Goal: Task Accomplishment & Management: Manage account settings

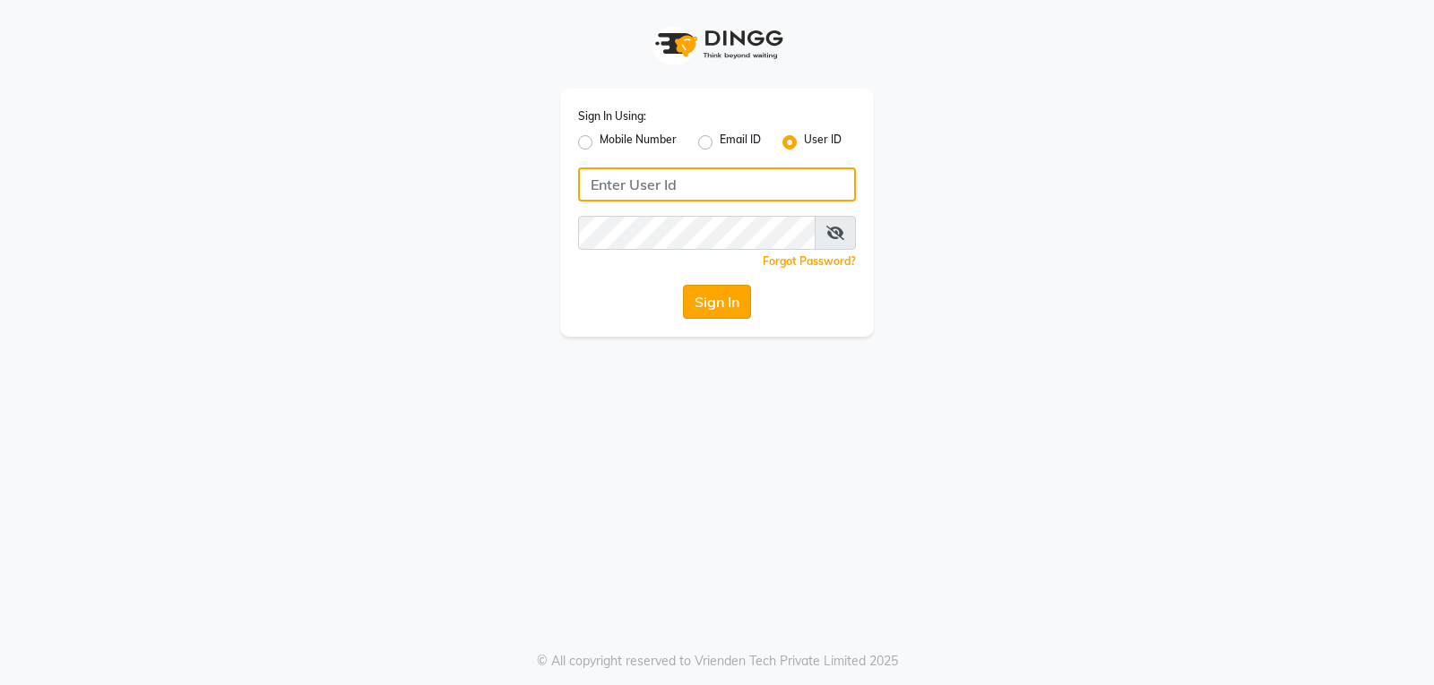
type input "mistsalon"
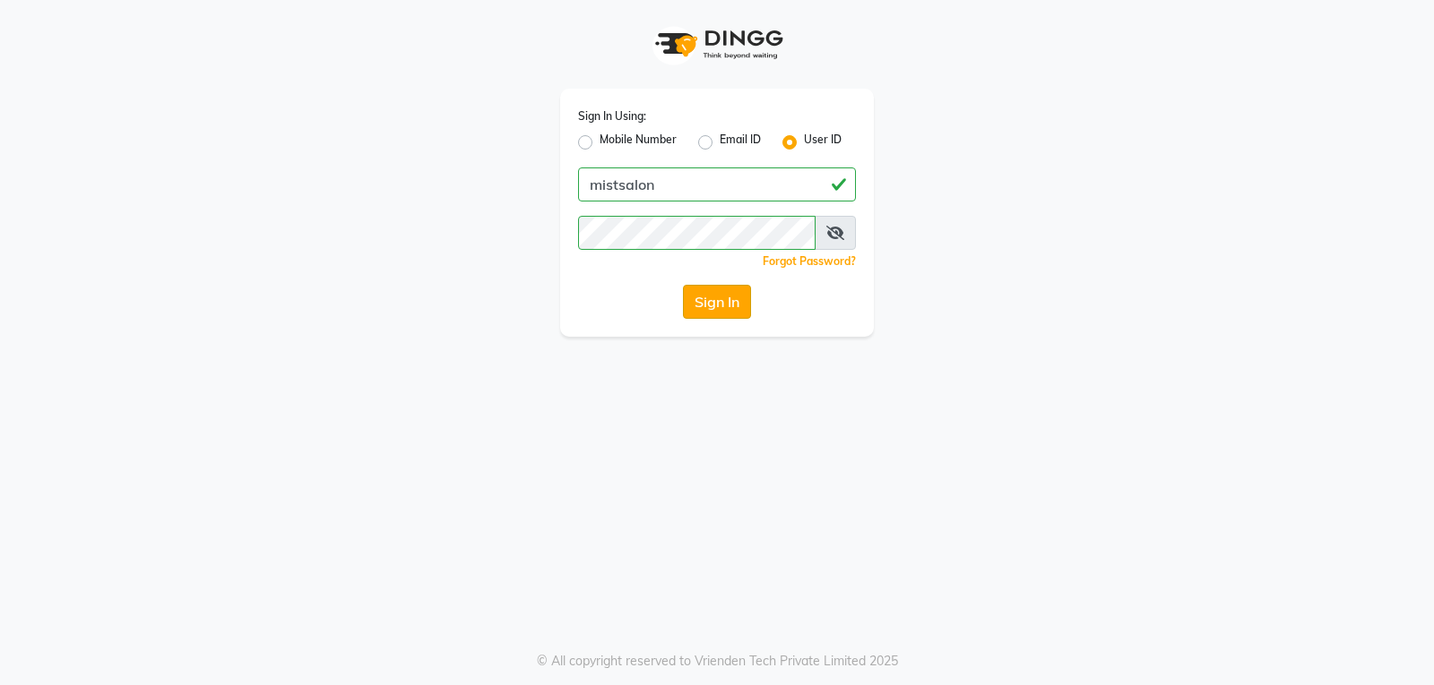
click at [719, 302] on button "Sign In" at bounding box center [717, 302] width 68 height 34
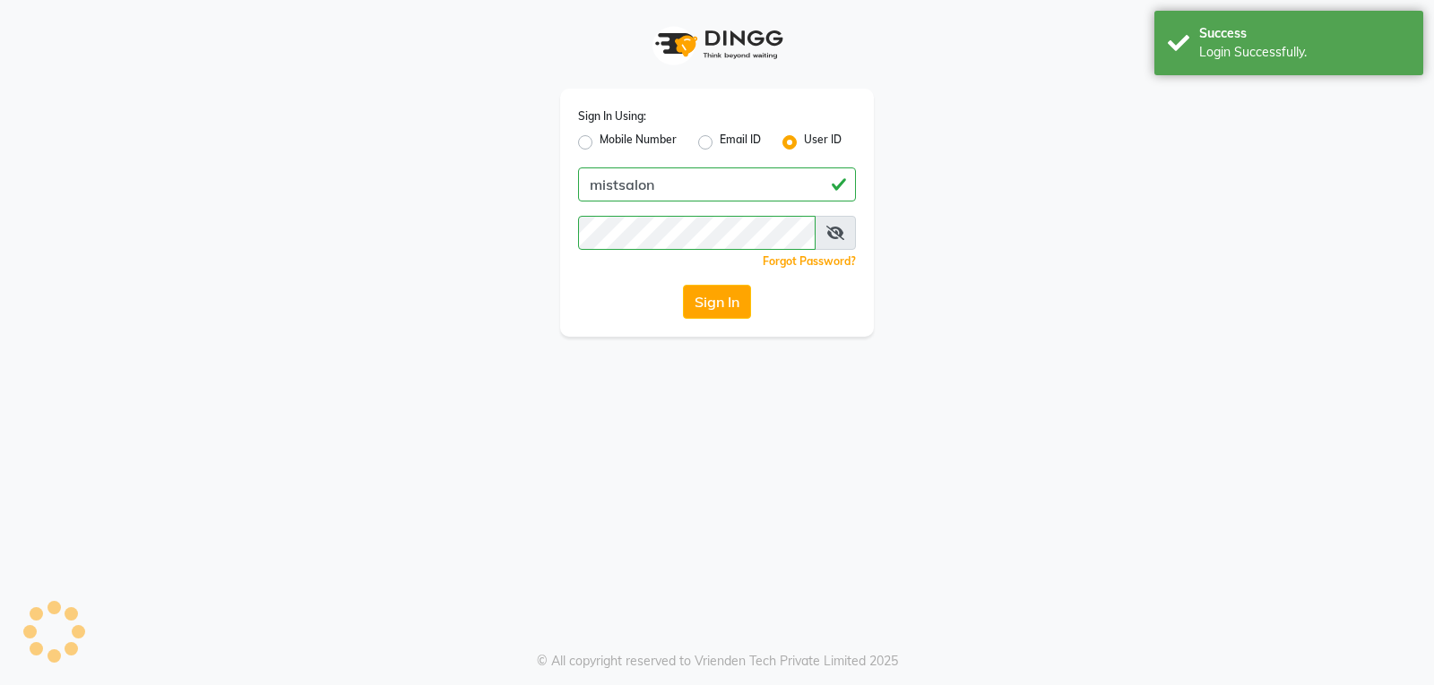
select select "service"
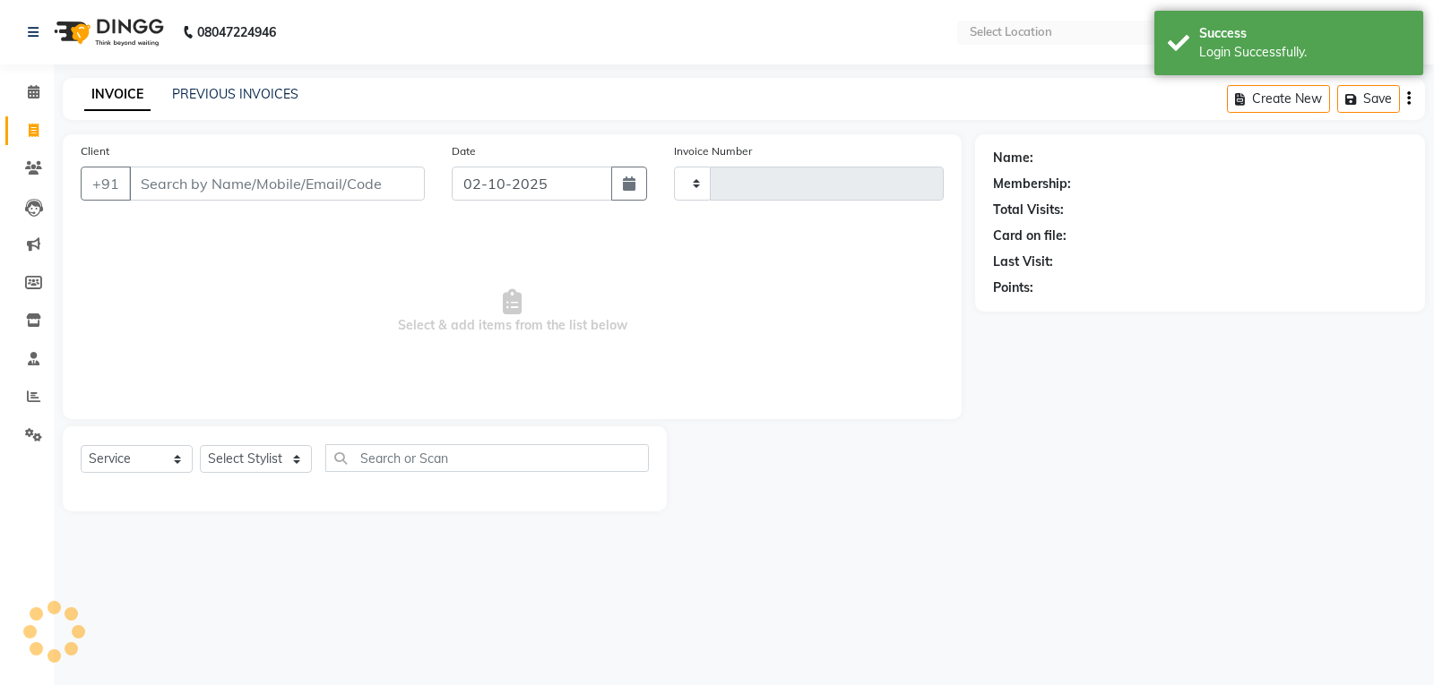
type input "3442"
select select "en"
select select "5227"
click at [347, 191] on input "Client" at bounding box center [277, 184] width 296 height 34
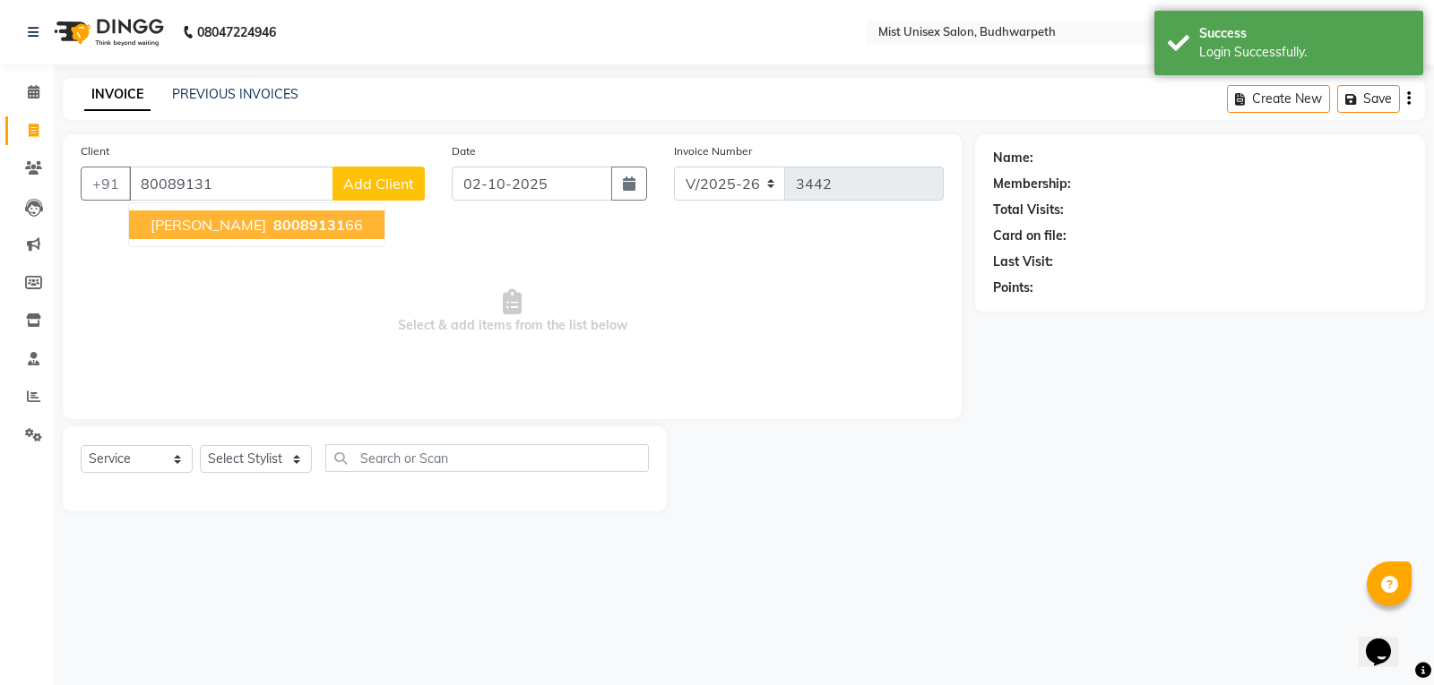
click at [273, 220] on span "80089131" at bounding box center [309, 225] width 72 height 18
type input "8008913166"
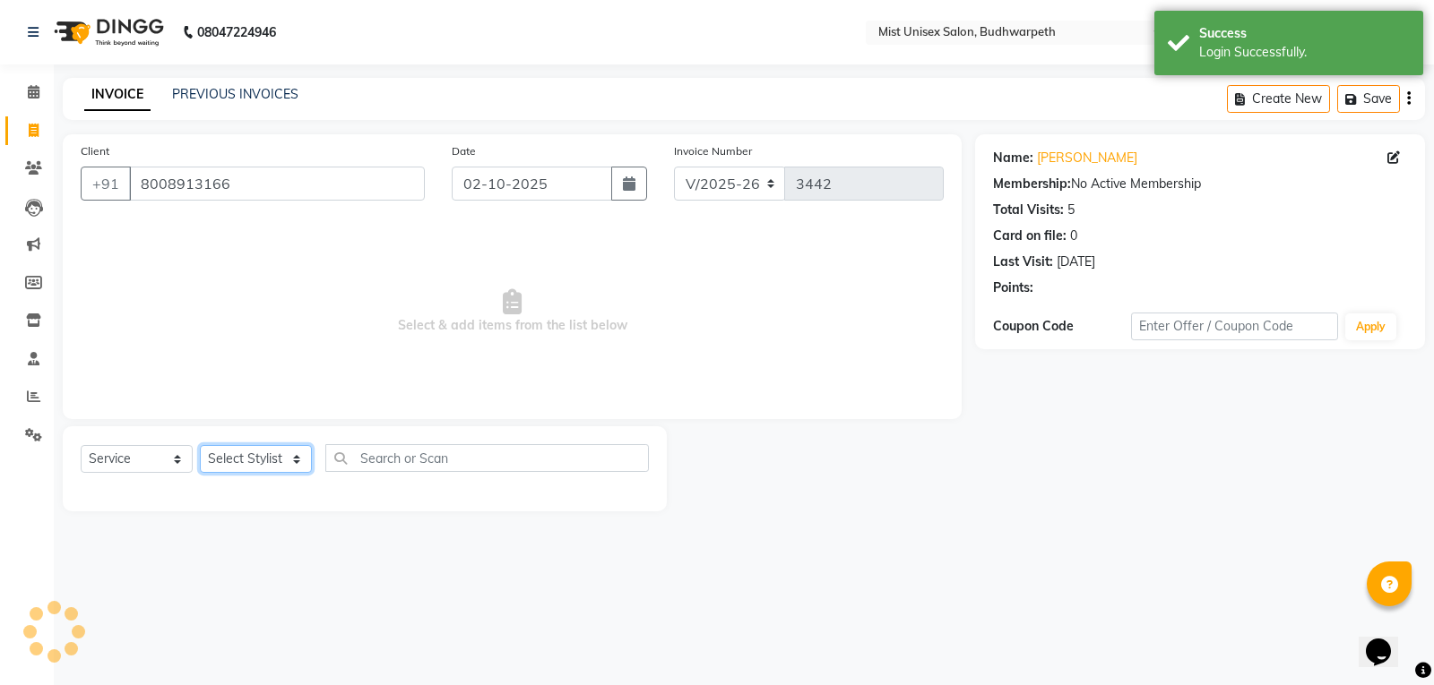
click at [255, 463] on select "Select Stylist Abhi Ram [PERSON_NAME] [PERSON_NAME] Lakshmi Madhu [PERSON_NAME]…" at bounding box center [256, 459] width 112 height 28
select select "77111"
click at [200, 445] on select "Select Stylist Abhi Ram [PERSON_NAME] [PERSON_NAME] Lakshmi Madhu [PERSON_NAME]…" at bounding box center [256, 459] width 112 height 28
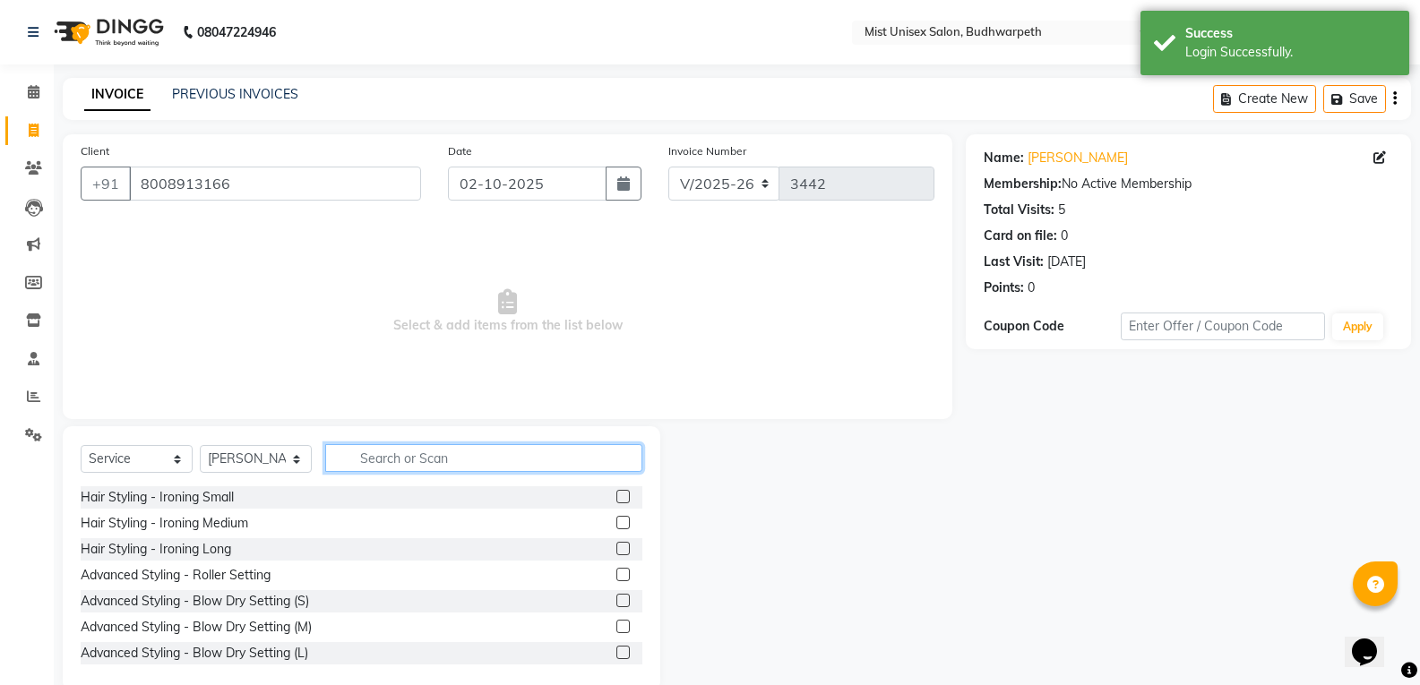
click at [365, 455] on input "text" at bounding box center [483, 458] width 317 height 28
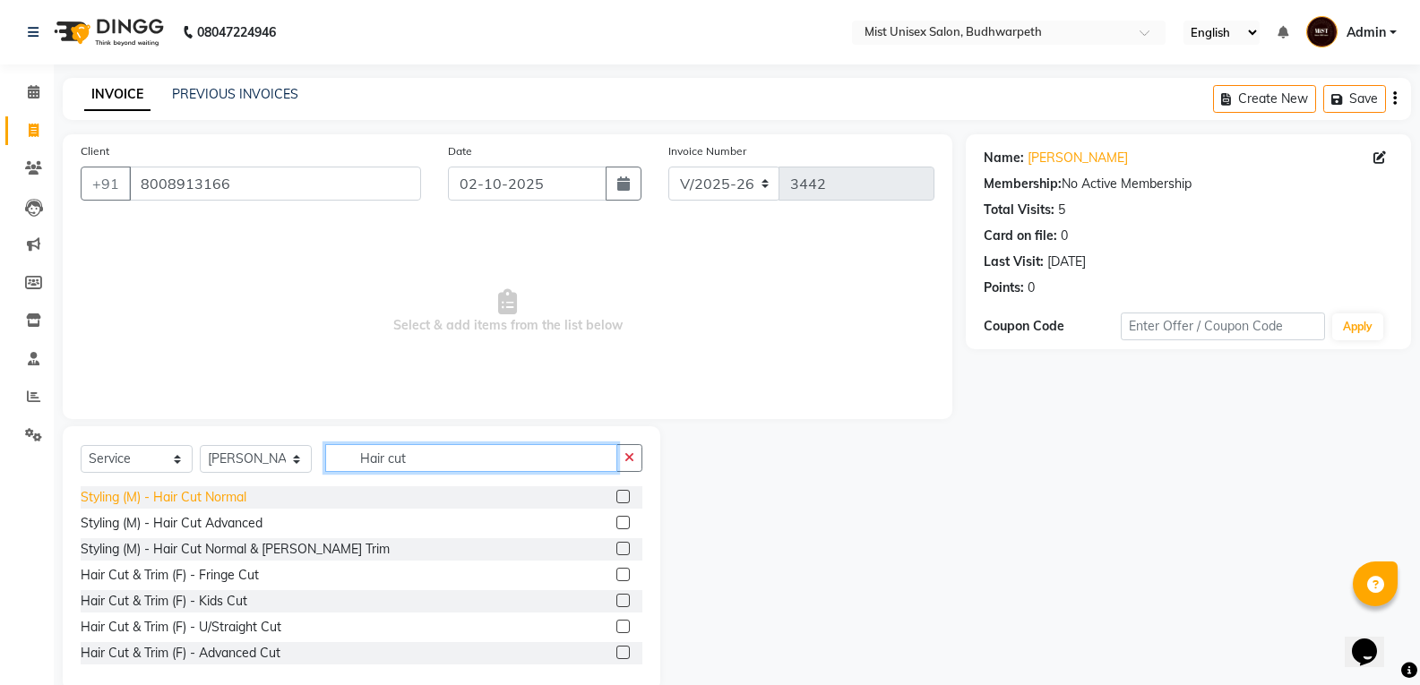
type input "Hair cut"
click at [229, 492] on div "Styling (M) - Hair Cut Normal" at bounding box center [164, 497] width 166 height 19
checkbox input "false"
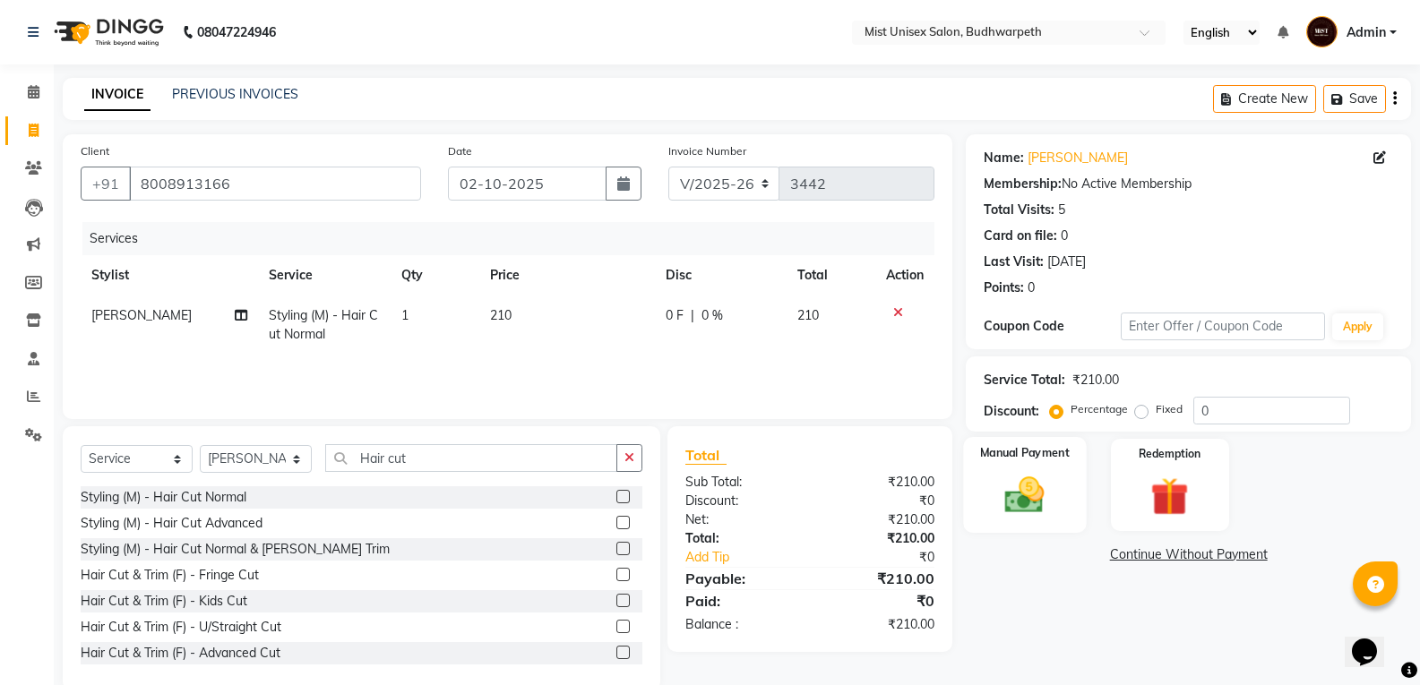
click at [1010, 502] on img at bounding box center [1025, 495] width 64 height 46
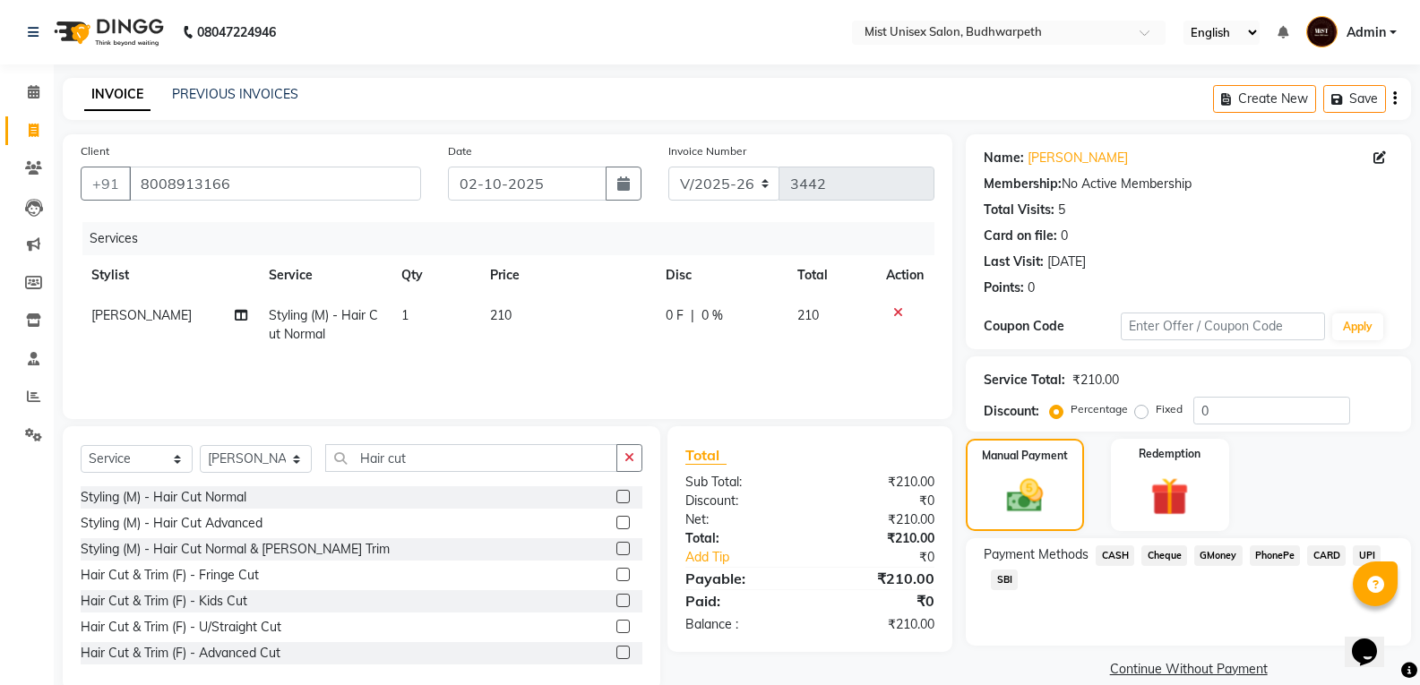
scroll to position [32, 0]
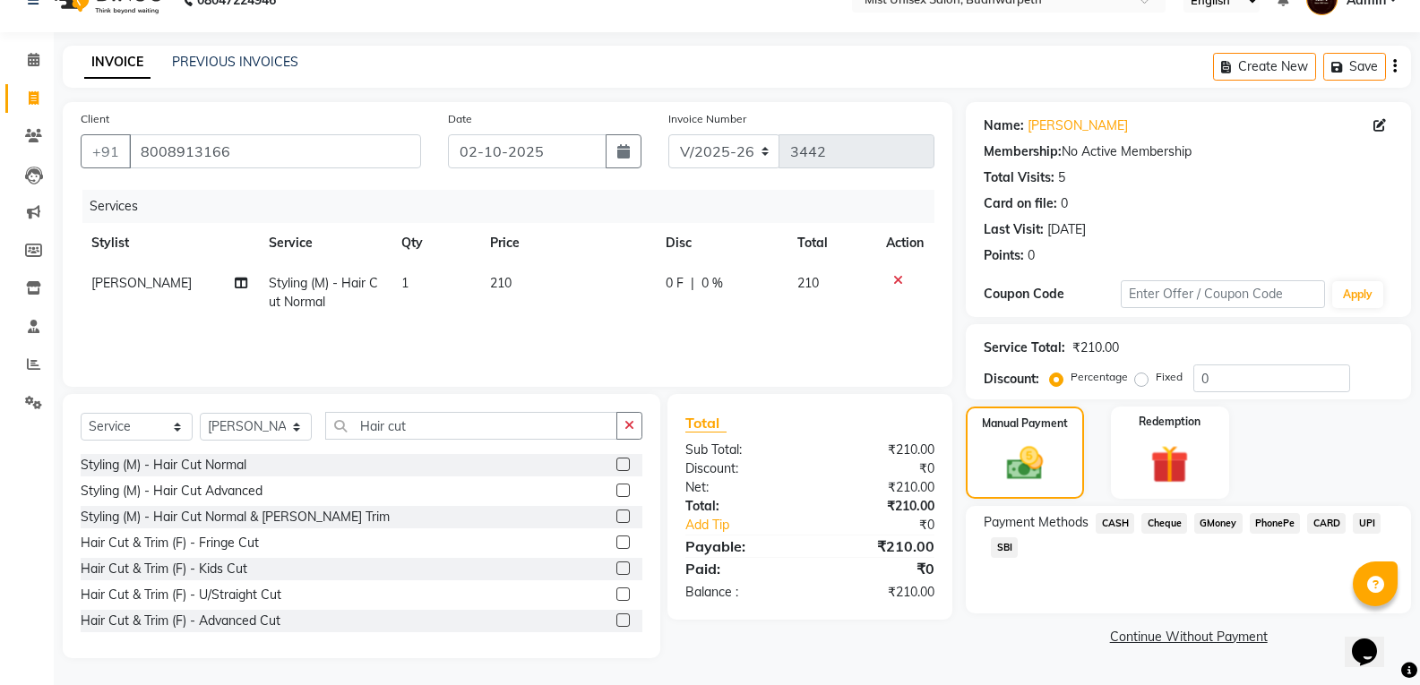
click at [1114, 527] on span "CASH" at bounding box center [1115, 523] width 39 height 21
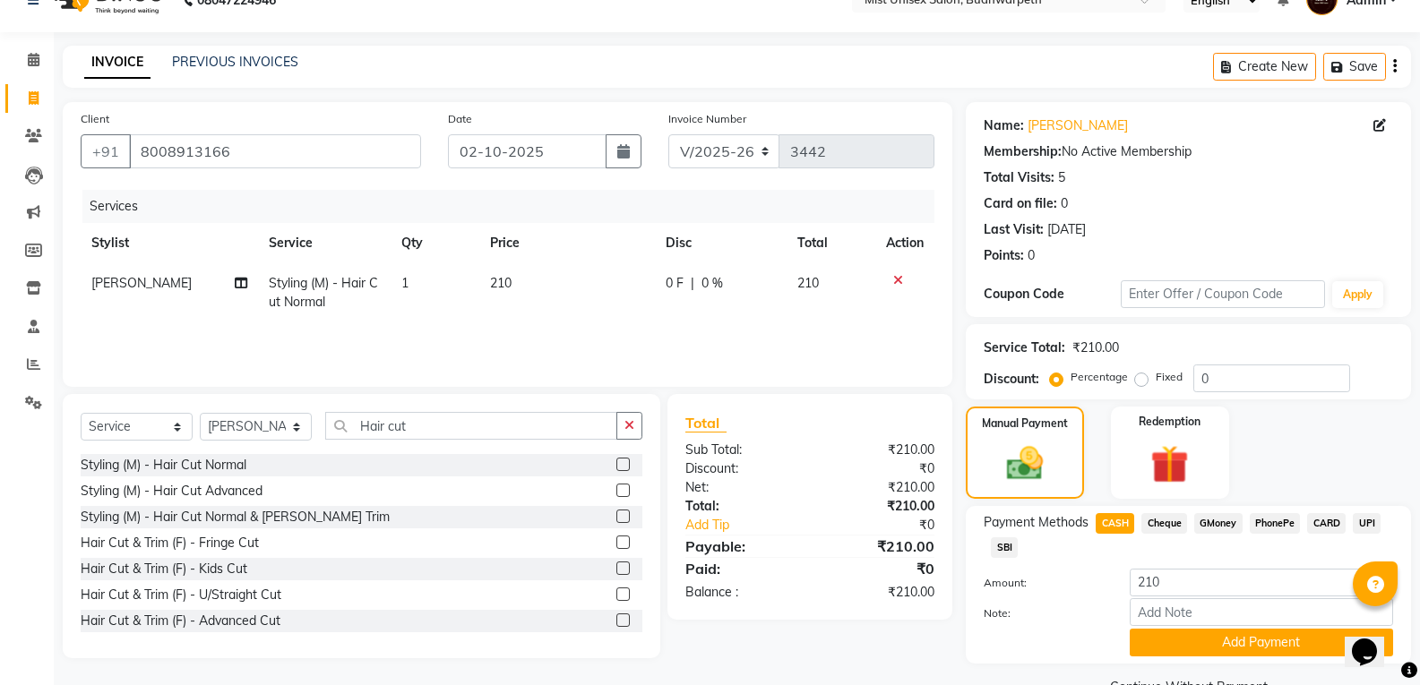
scroll to position [74, 0]
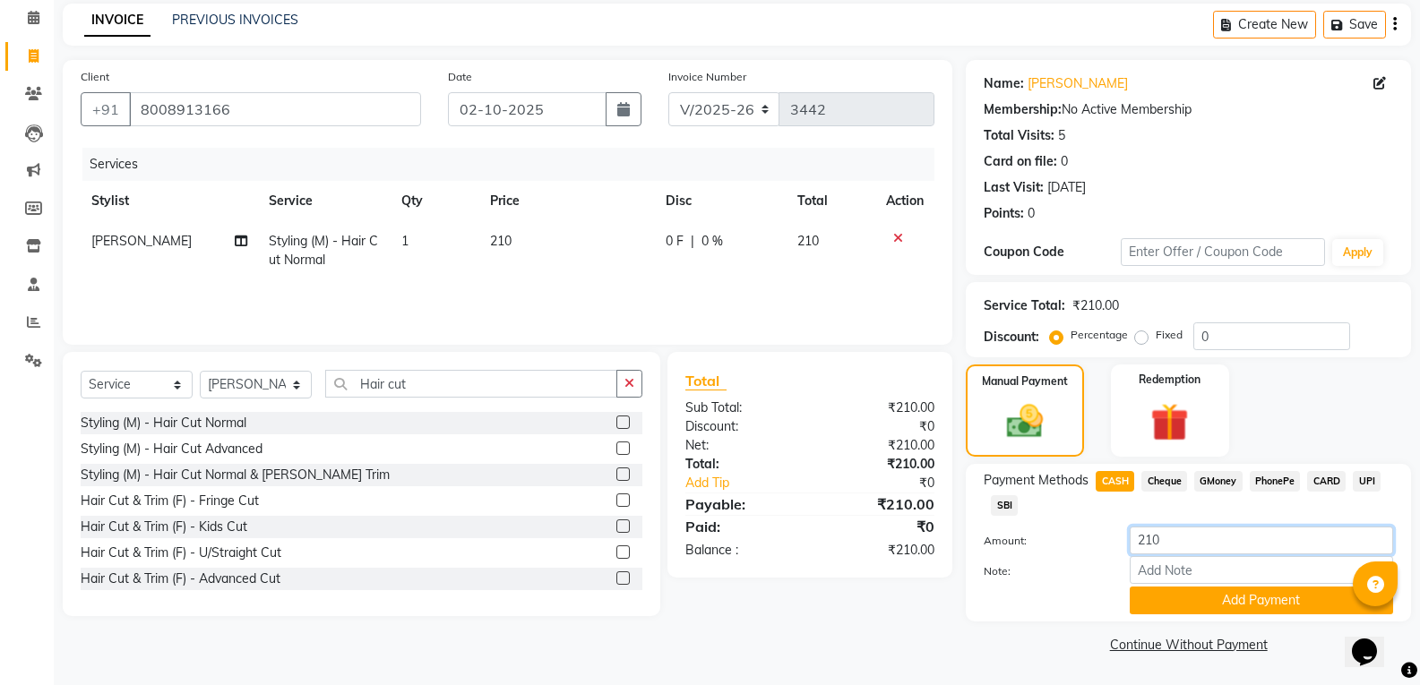
click at [1185, 540] on input "210" at bounding box center [1261, 541] width 263 height 28
type input "200"
click at [1197, 611] on button "Add Payment" at bounding box center [1261, 601] width 263 height 28
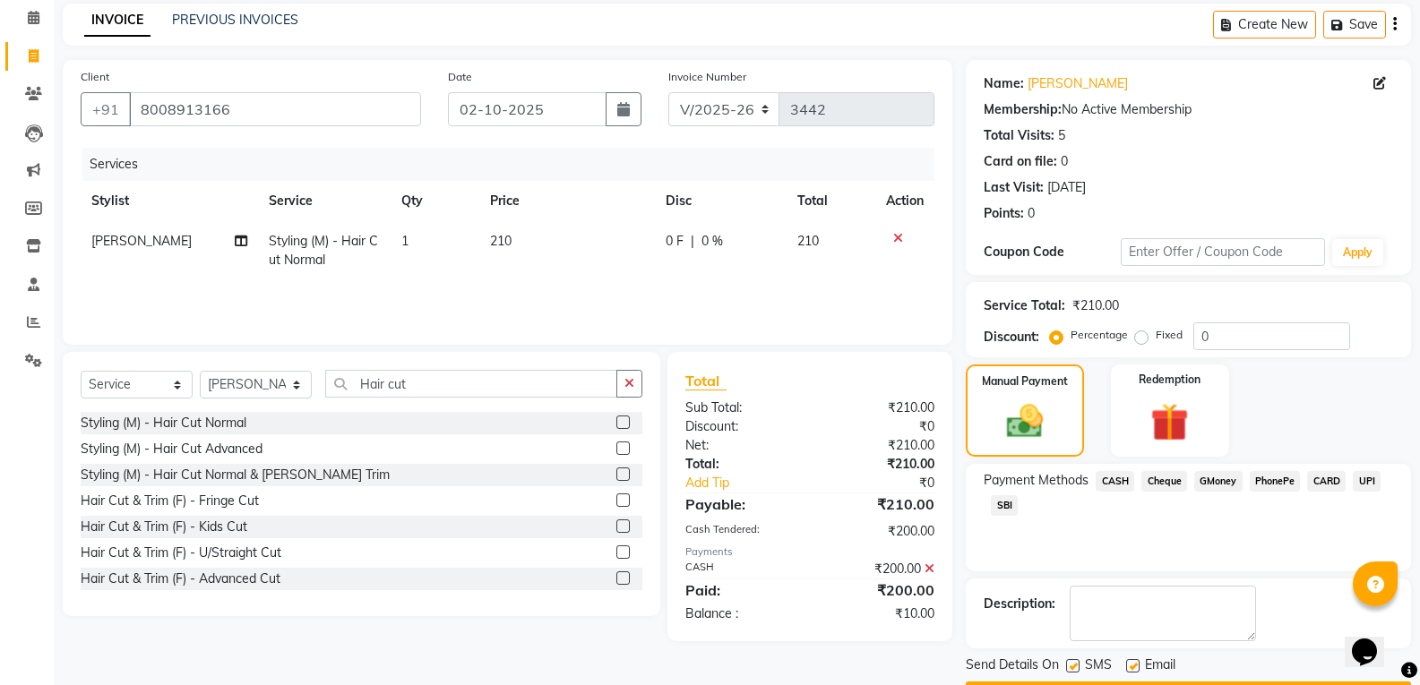
scroll to position [125, 0]
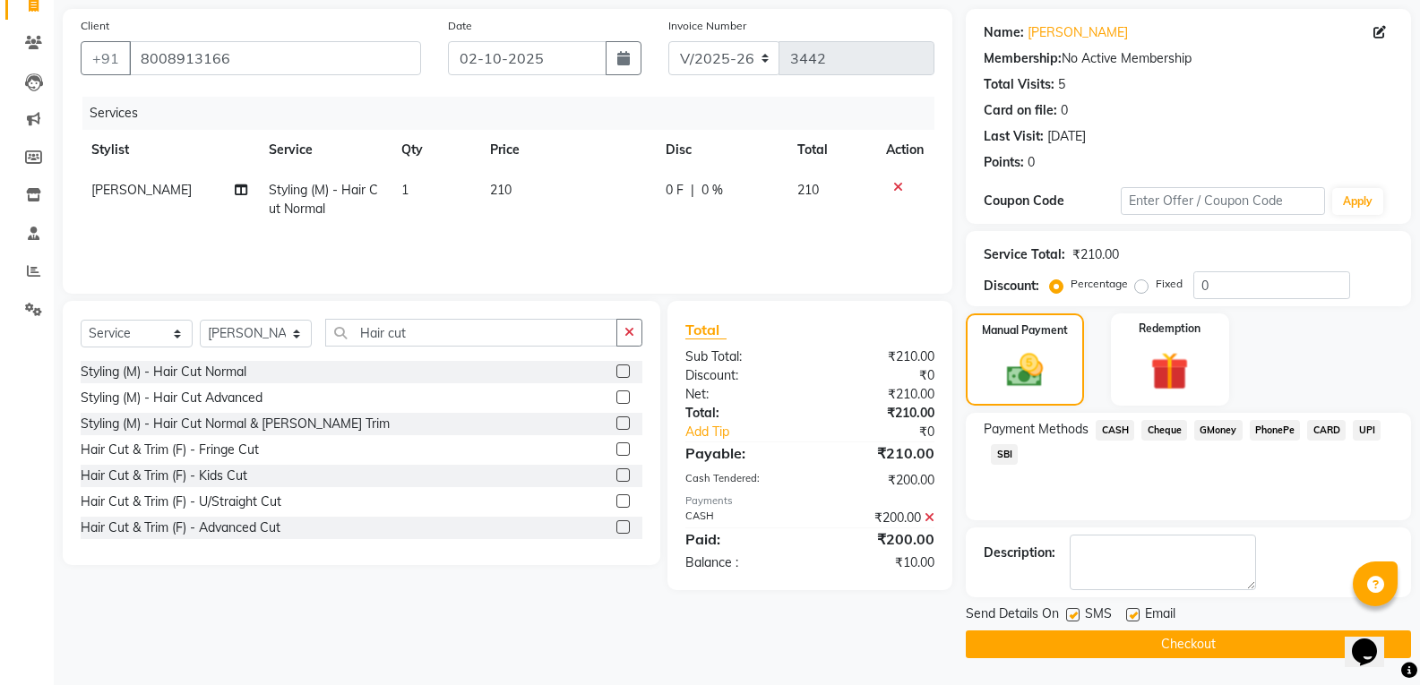
click at [1141, 651] on button "Checkout" at bounding box center [1188, 645] width 445 height 28
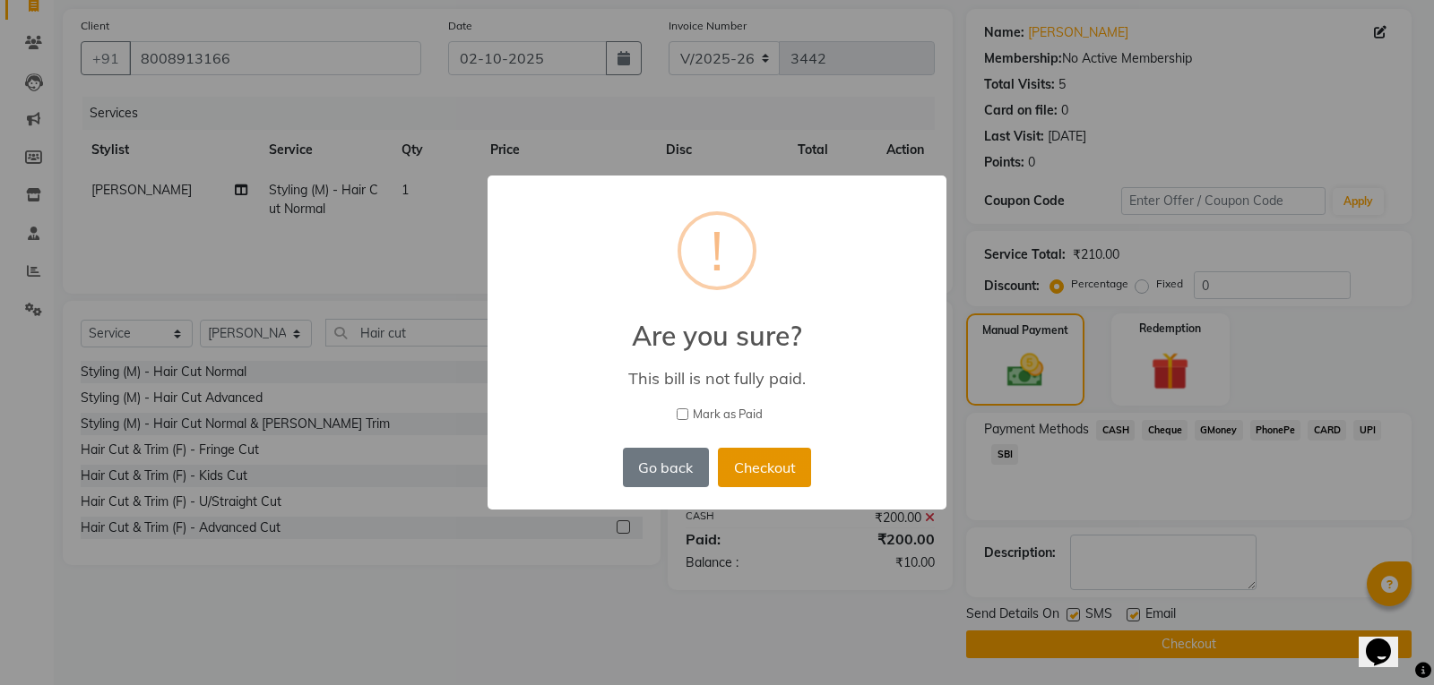
click at [780, 478] on button "Checkout" at bounding box center [764, 467] width 93 height 39
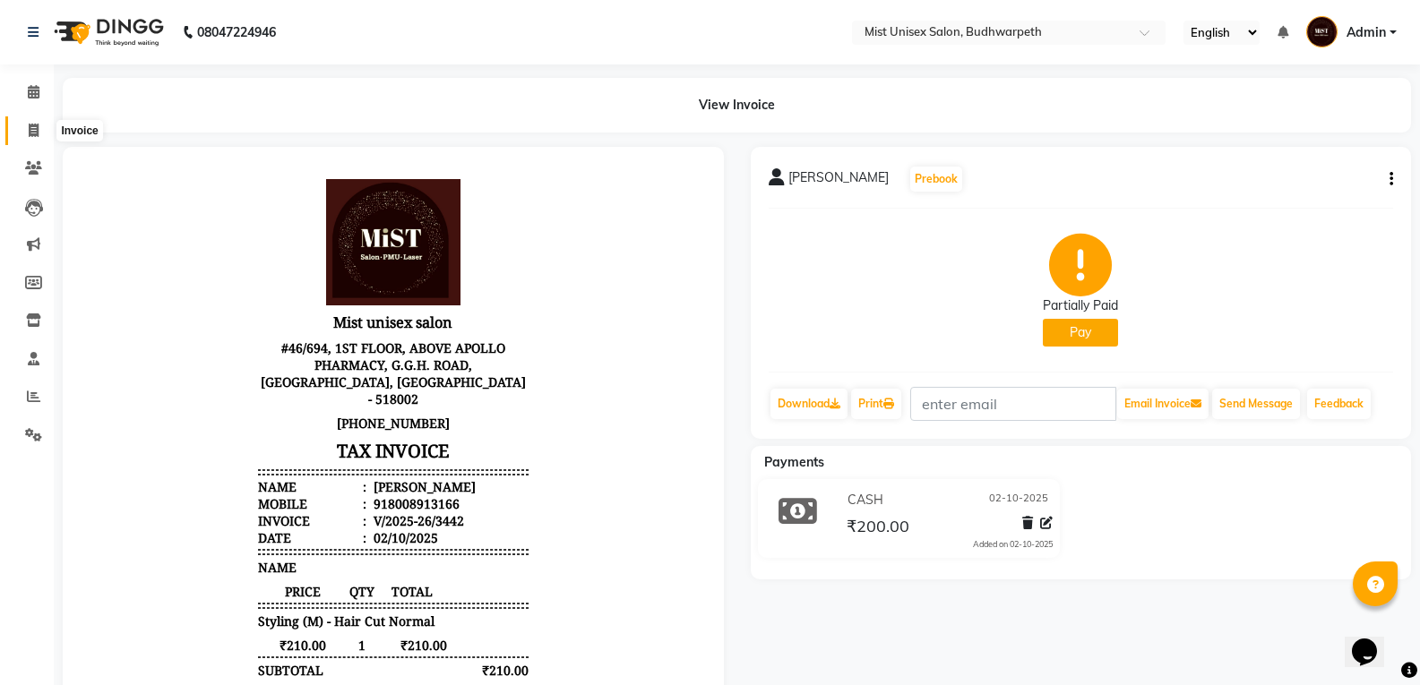
click at [39, 135] on span at bounding box center [33, 131] width 31 height 21
select select "service"
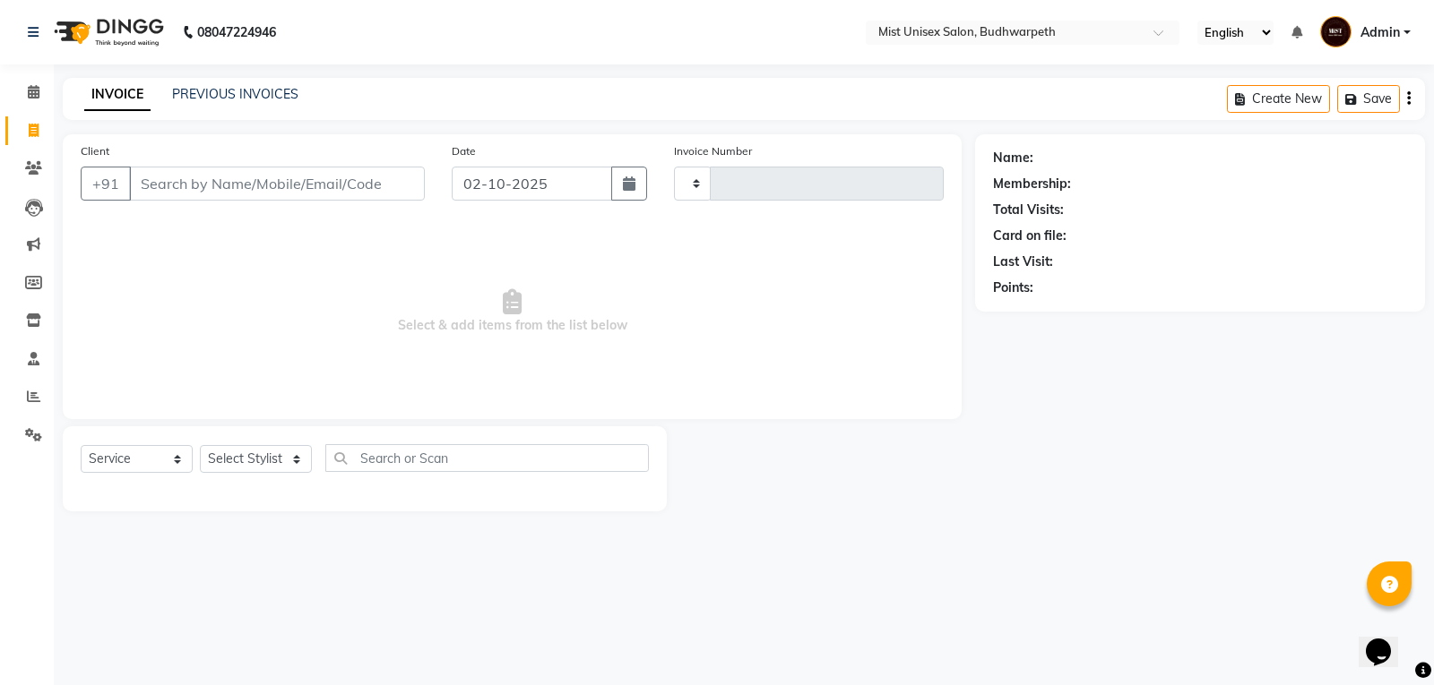
type input "3443"
select select "5227"
click at [147, 175] on input "Client" at bounding box center [277, 184] width 296 height 34
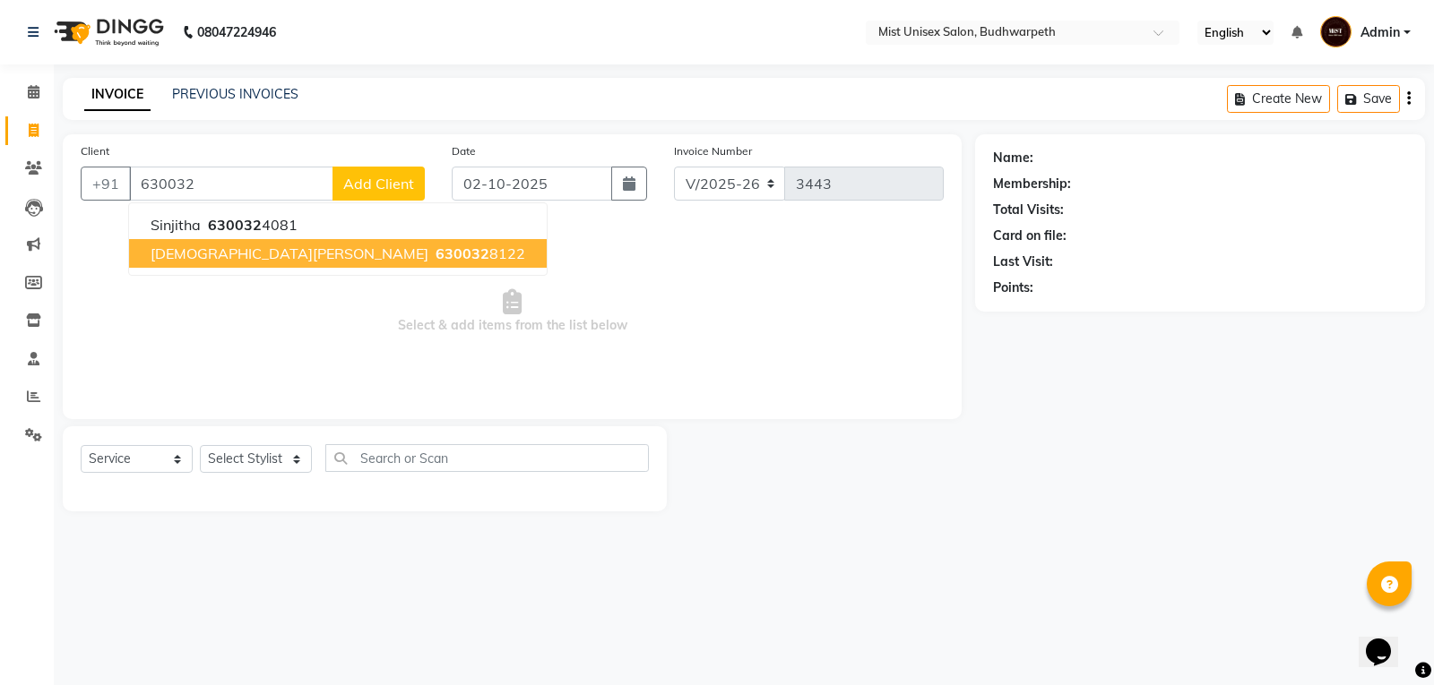
click at [289, 263] on button "[PERSON_NAME] 630032 8122" at bounding box center [338, 253] width 418 height 29
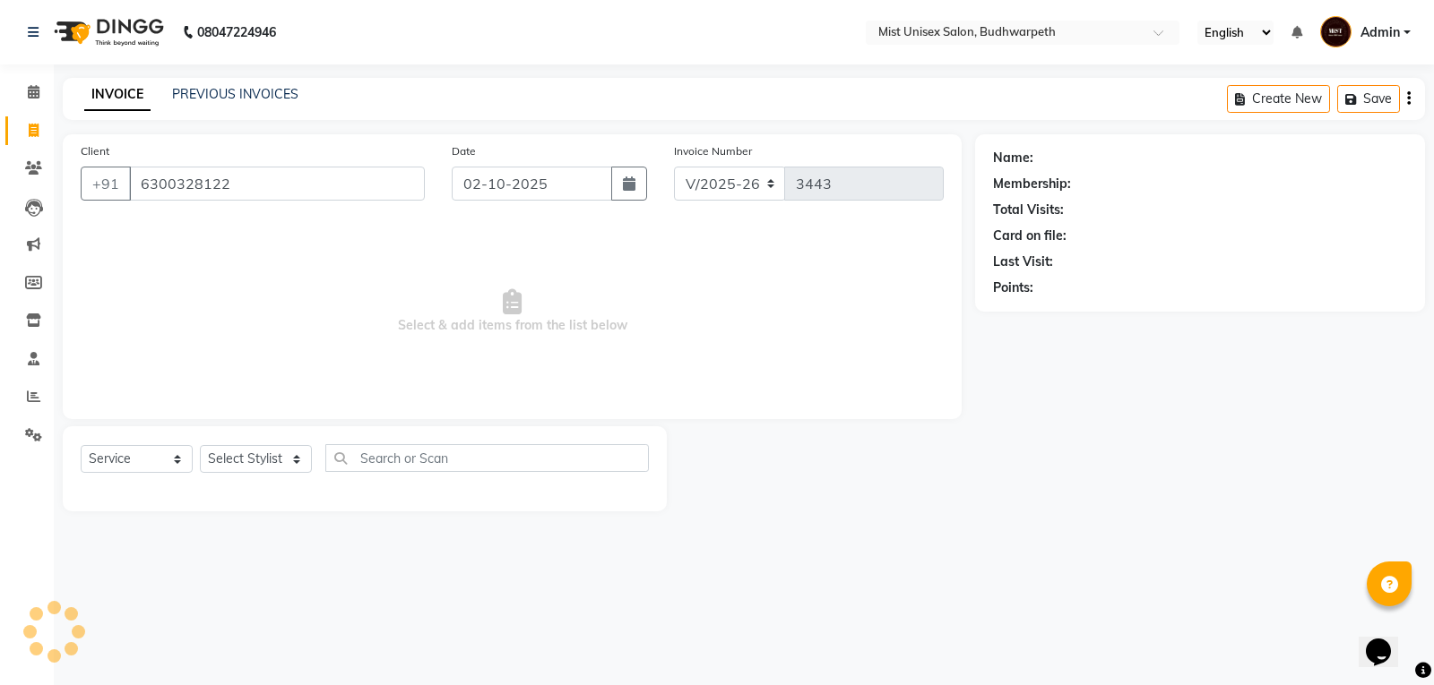
type input "6300328122"
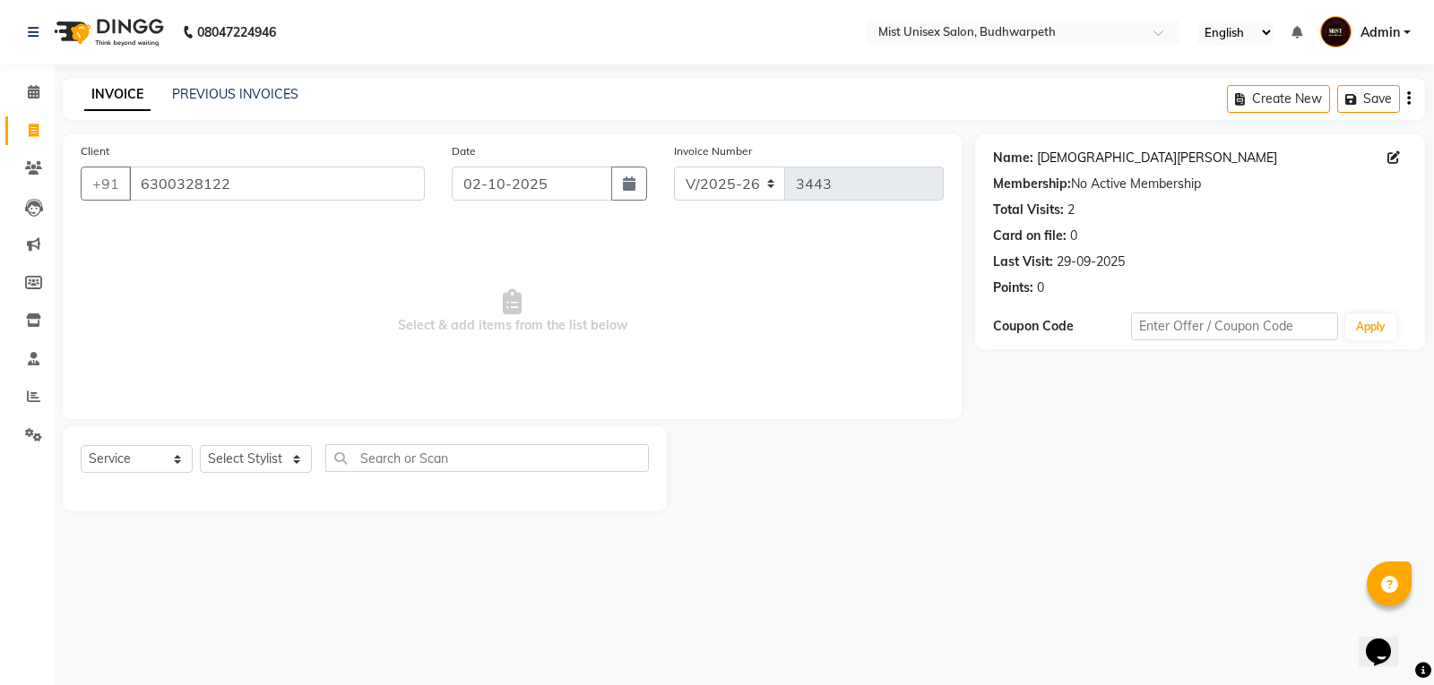
click at [1060, 155] on link "[DEMOGRAPHIC_DATA][PERSON_NAME]" at bounding box center [1157, 158] width 240 height 19
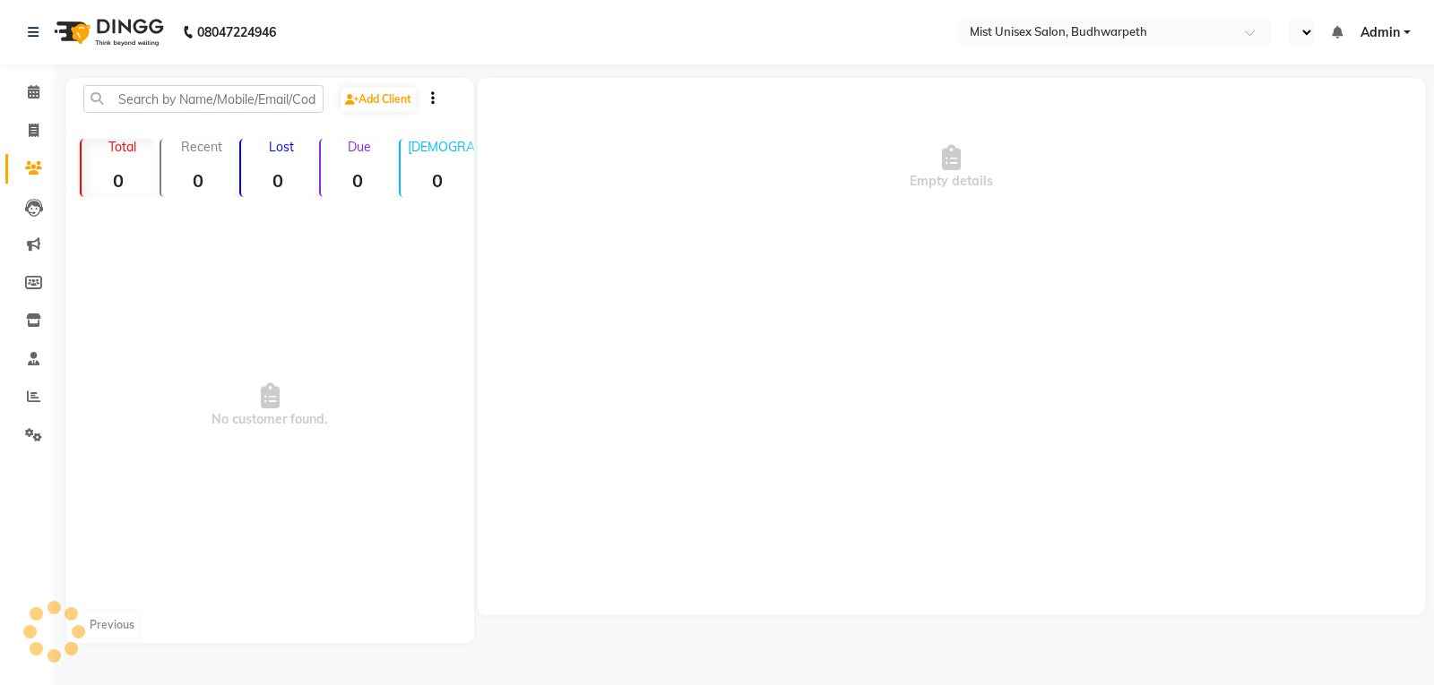
select select "en"
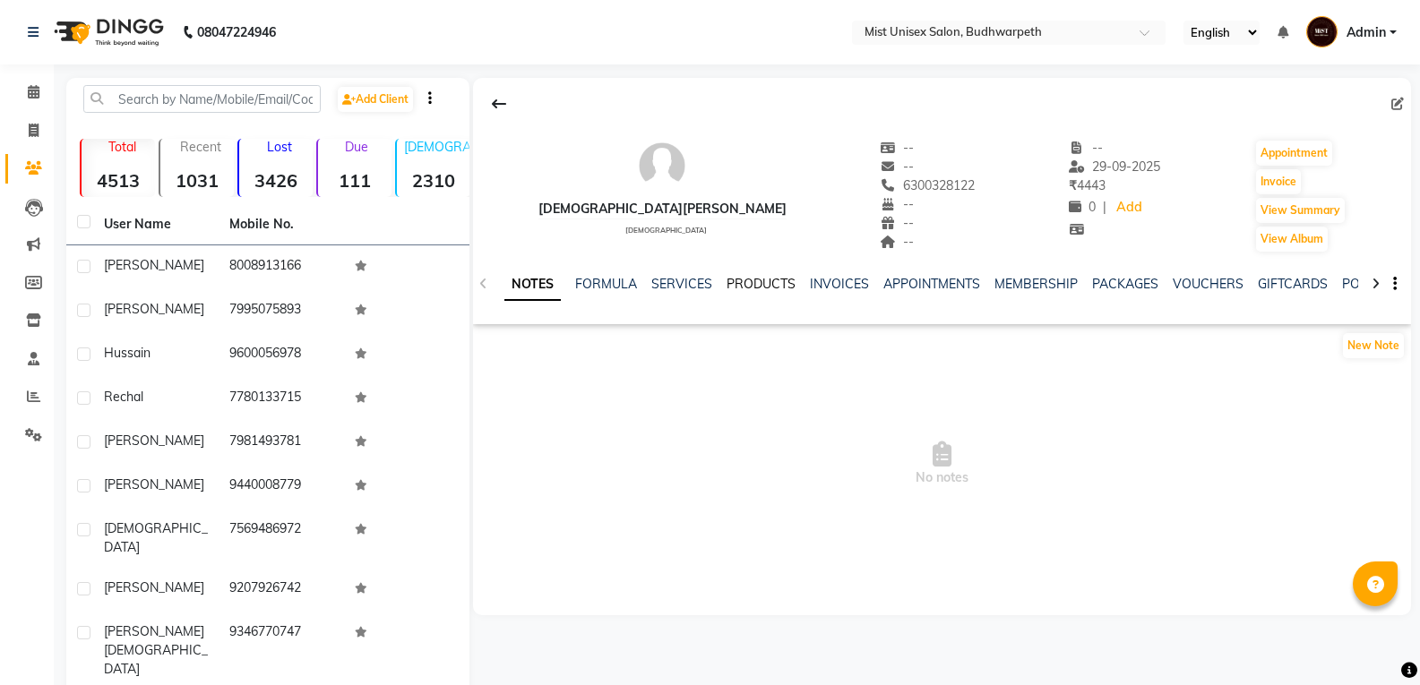
click at [747, 282] on link "PRODUCTS" at bounding box center [761, 284] width 69 height 16
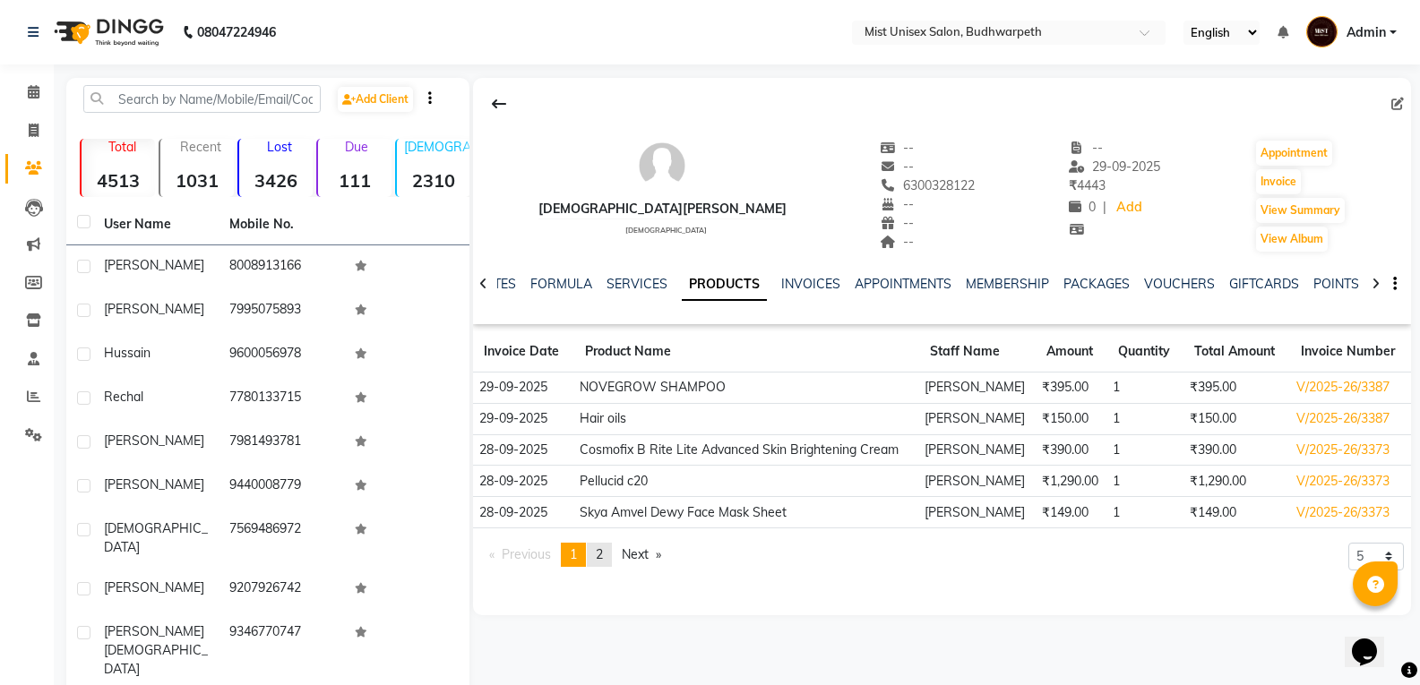
click at [611, 555] on link "page 2" at bounding box center [599, 555] width 25 height 24
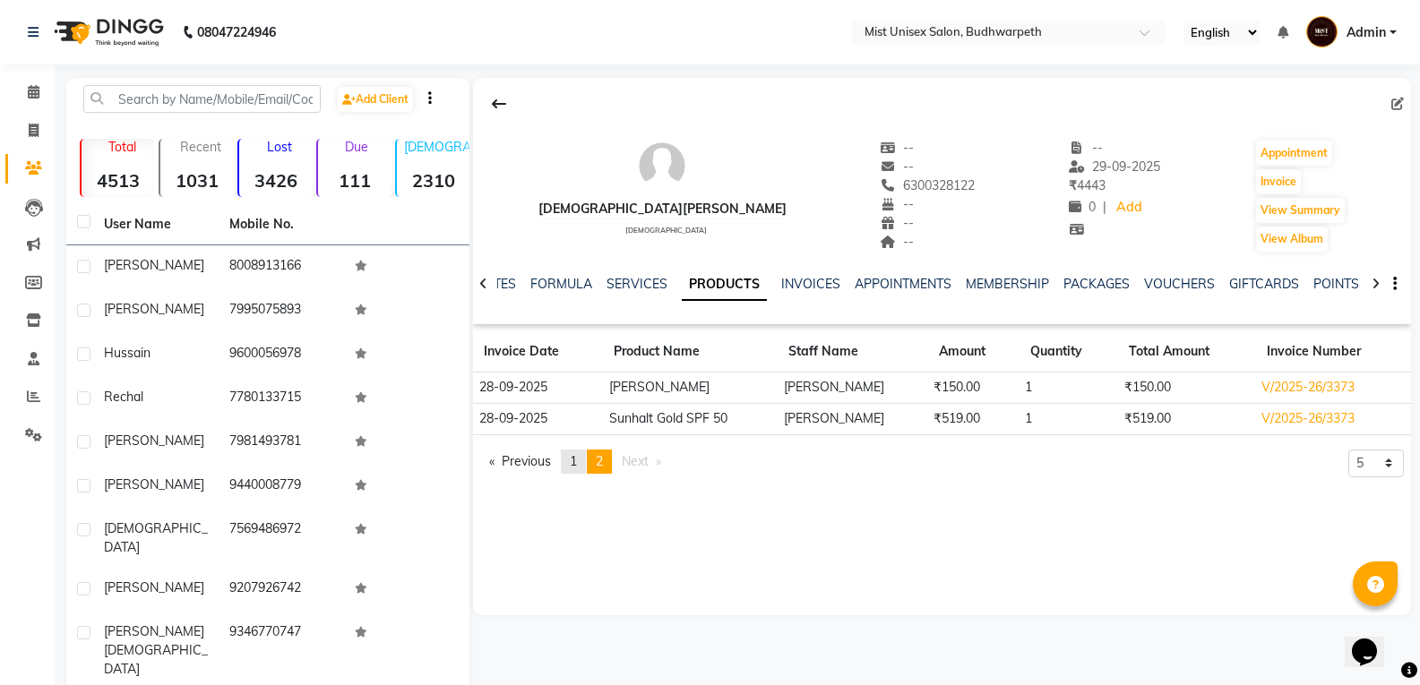
click at [576, 465] on span "1" at bounding box center [573, 461] width 7 height 16
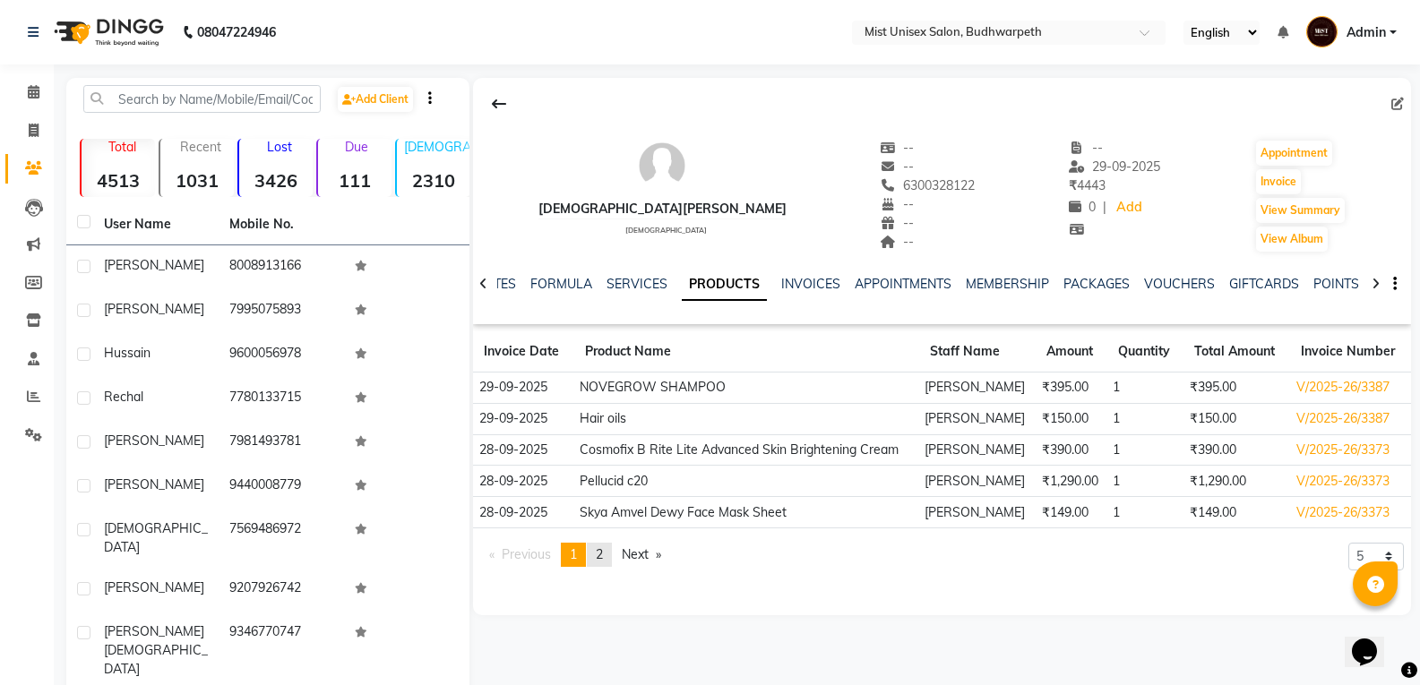
click at [610, 563] on link "page 2" at bounding box center [599, 555] width 25 height 24
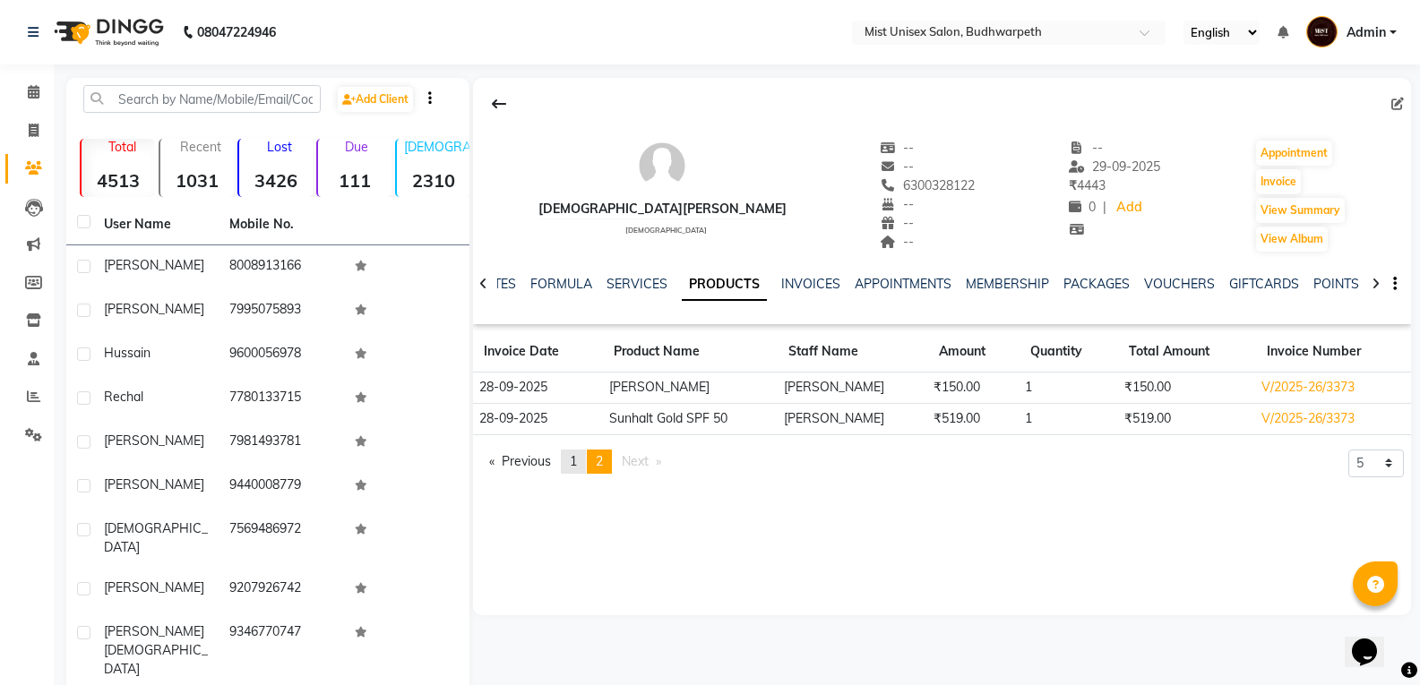
click at [577, 466] on span "1" at bounding box center [573, 461] width 7 height 16
